Goal: Task Accomplishment & Management: Use online tool/utility

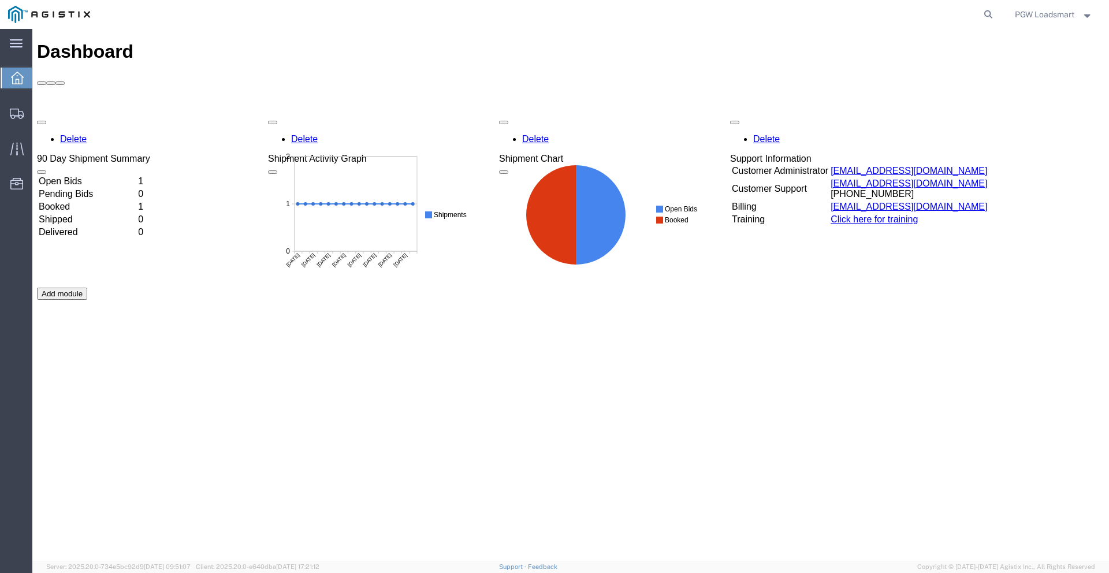
click at [96, 176] on td "Open Bids" at bounding box center [87, 182] width 98 height 12
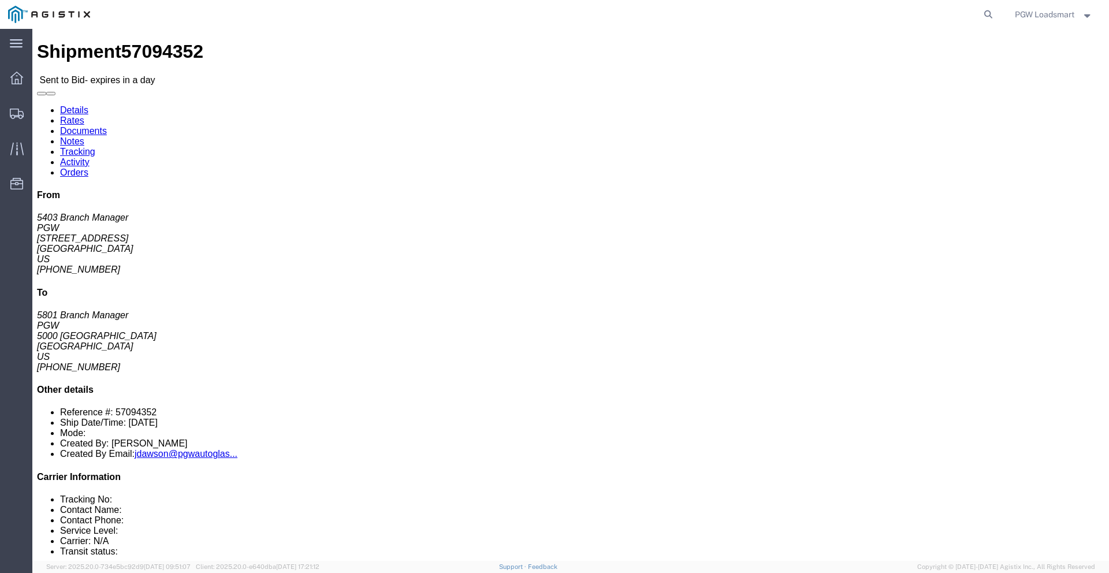
click link "Enter / Modify Bid"
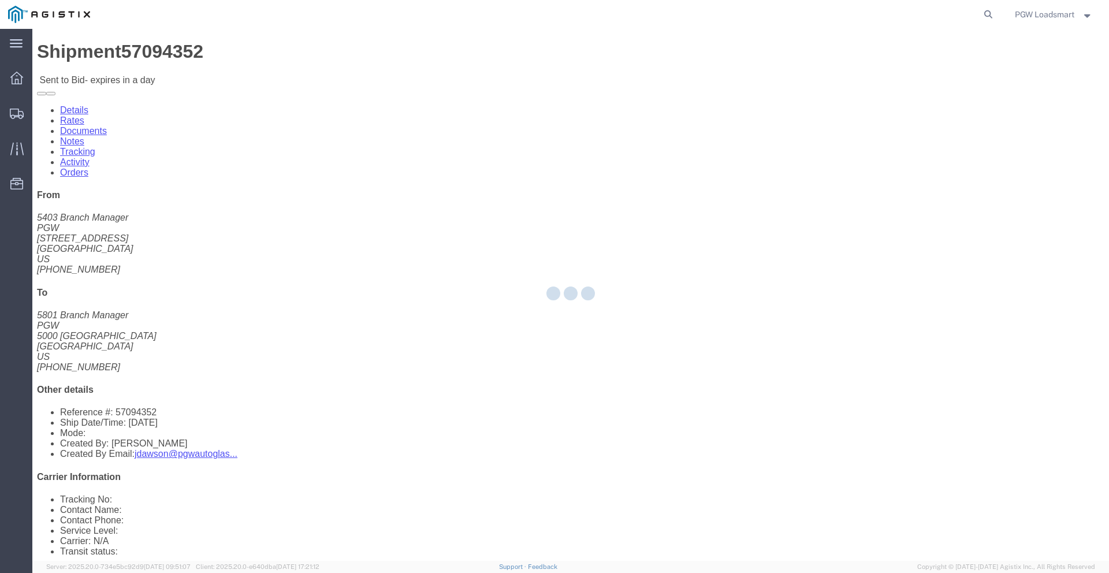
select select "6946"
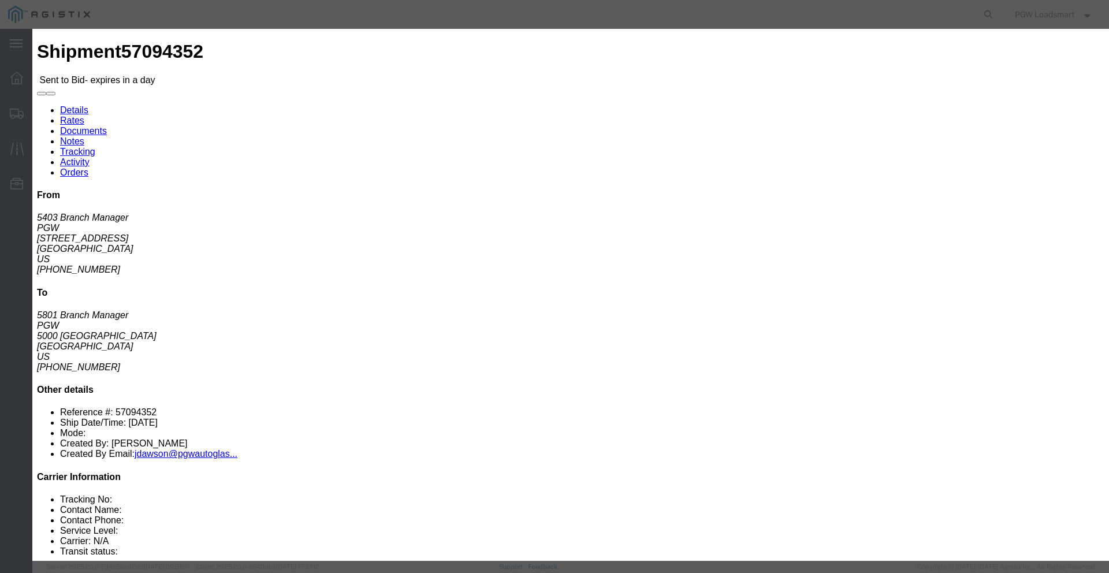
click button "Close"
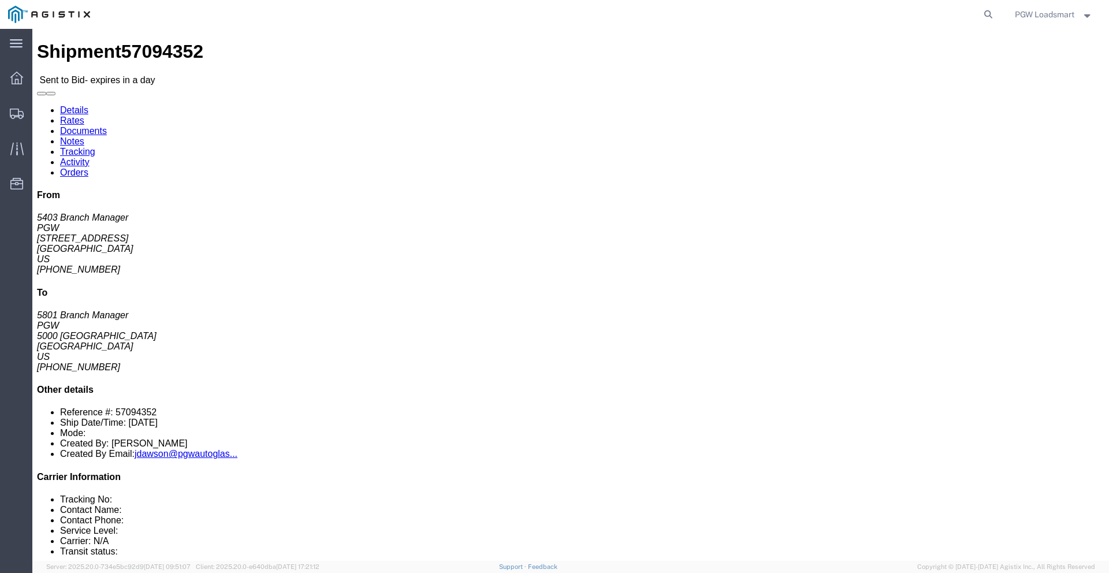
click link "Enter / Modify Bid"
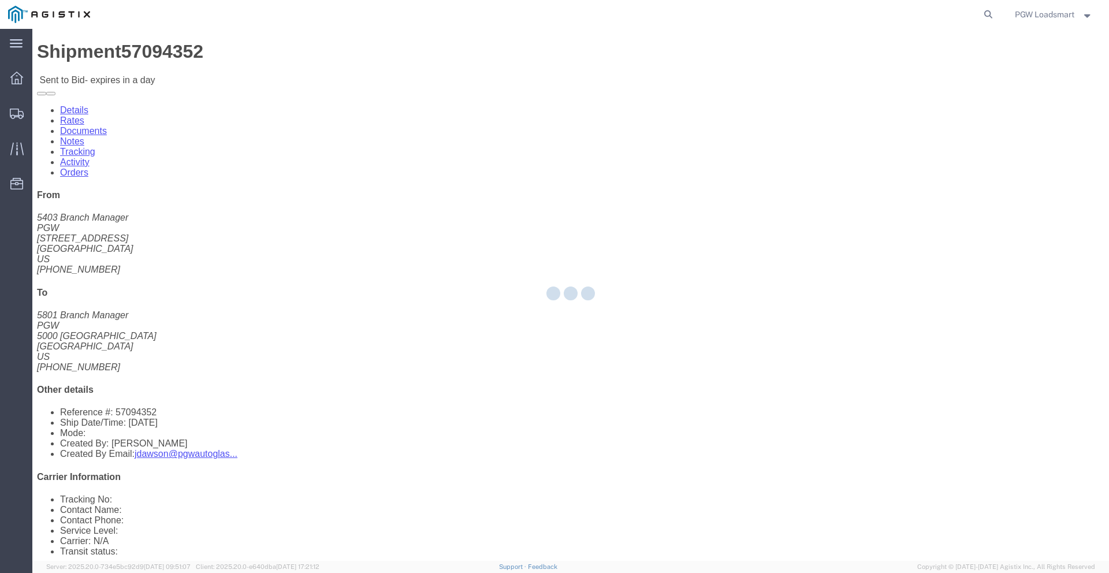
select select "6946"
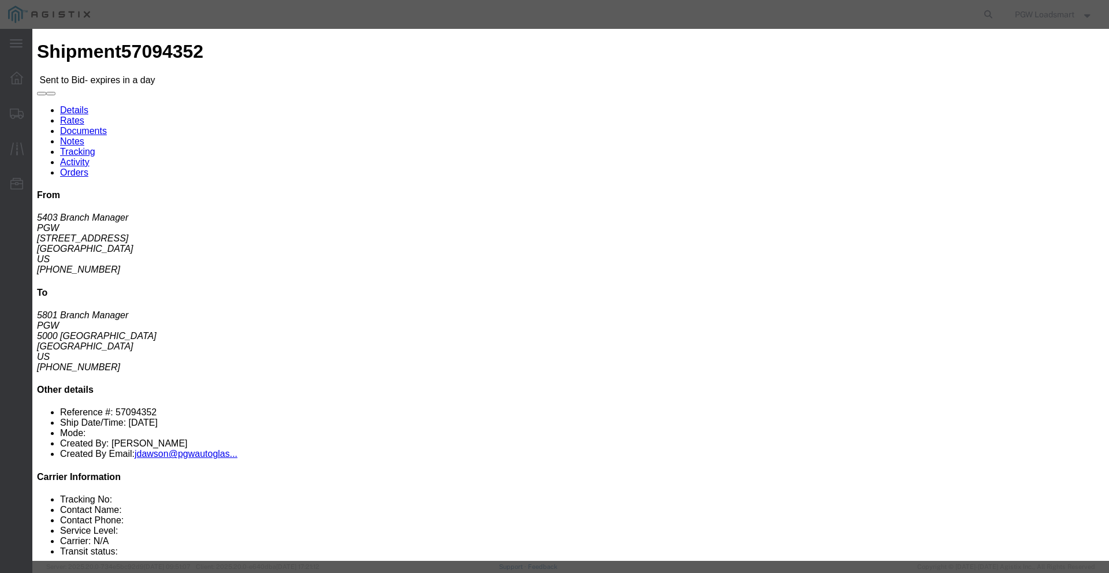
click select "Select Rail TL Standard 3 - 5 Day"
select select "16794"
click select "Select Rail TL Standard 3 - 5 Day"
click input "text"
type input "6"
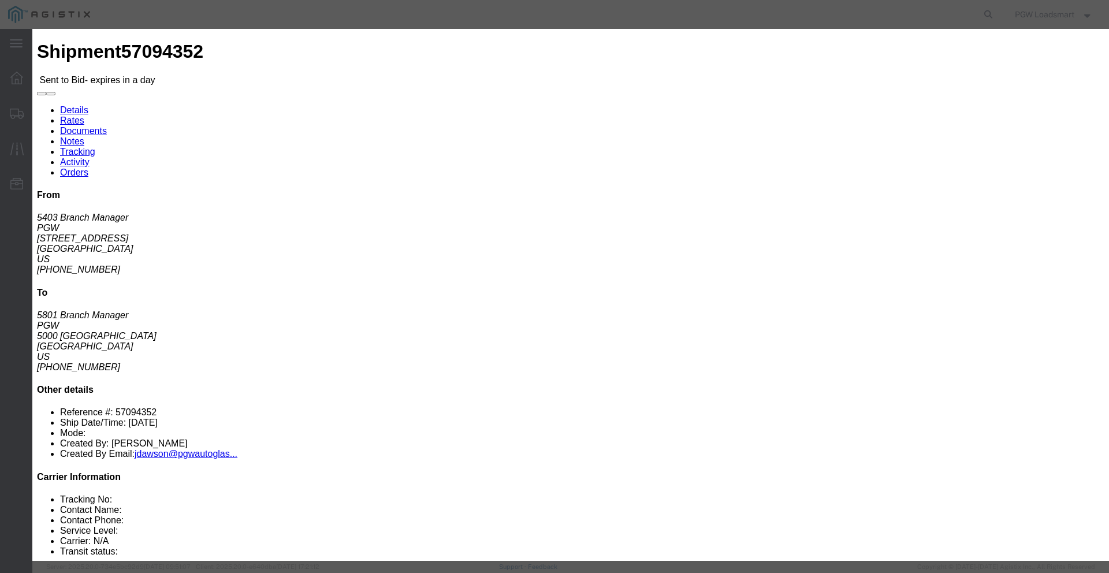
type input "LOAA"
click input "number"
type input "650"
click input "number"
type input ".01"
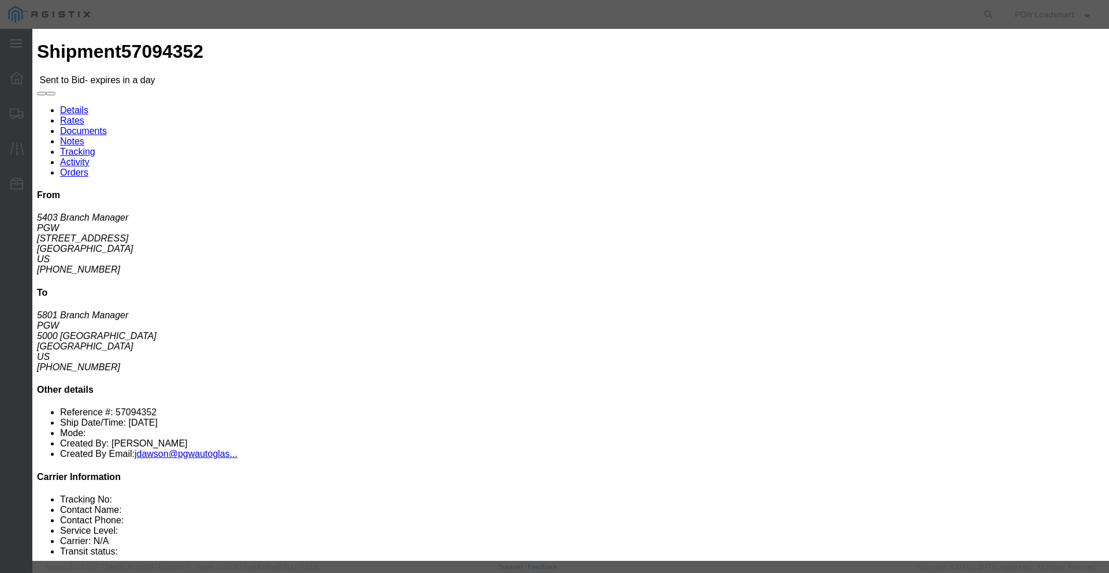
click select "Select 2 Day Service 3 Axle Winch Truck 3 to 5 Day Service 96L Domestic Flat Ra…"
select select "FUEL"
click select "Select 2 Day Service 3 Axle Winch Truck 3 to 5 Day Service 96L Domestic Flat Ra…"
click select "Select Air Less than Truckload Multi-Leg Ocean Freight Rail Small Parcel Truckl…"
select select "TL"
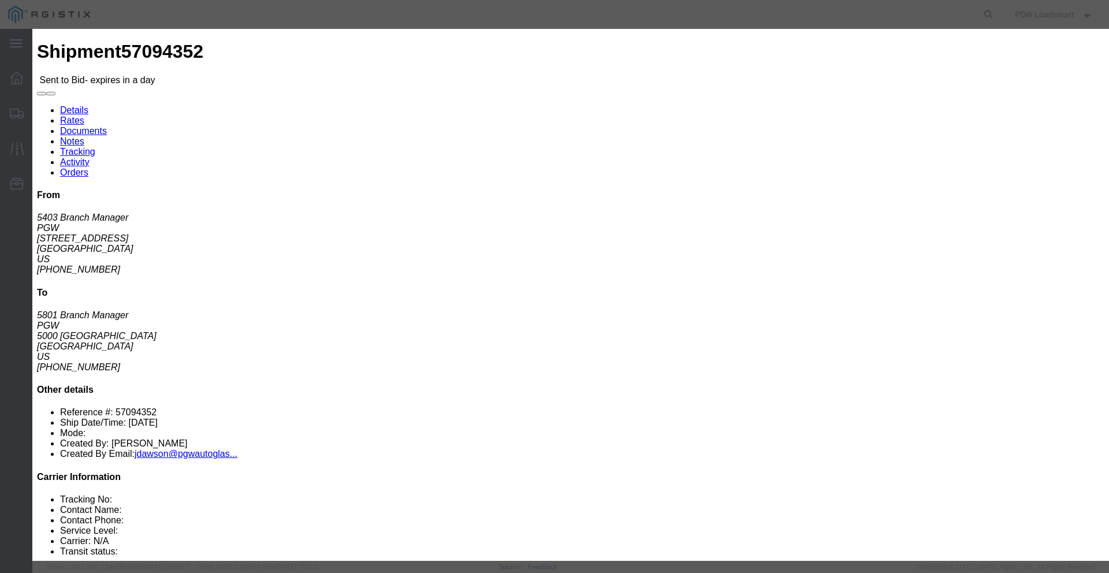
click select "Select Air Less than Truckload Multi-Leg Ocean Freight Rail Small Parcel Truckl…"
click button "Submit"
